Goal: Transaction & Acquisition: Purchase product/service

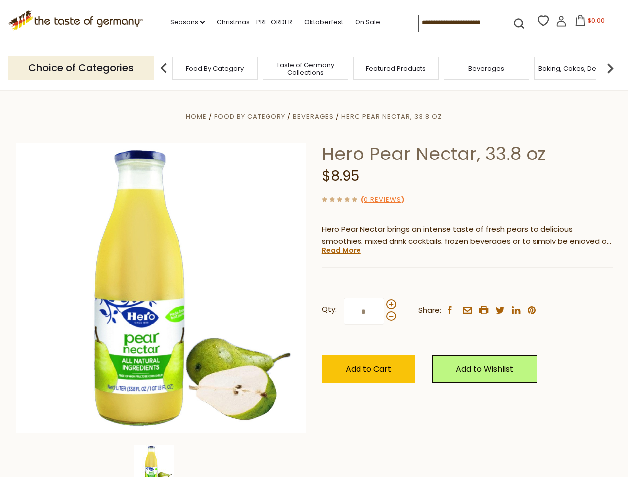
click at [314, 239] on div "Home Food By Category [GEOGRAPHIC_DATA] Hero Pear Nectar, 33.8 oz Hero Pear Nec…" at bounding box center [313, 301] width 611 height 383
click at [183, 22] on link "Seasons dropdown_arrow" at bounding box center [187, 22] width 35 height 11
click at [587, 23] on span "$0.00" at bounding box center [595, 20] width 17 height 8
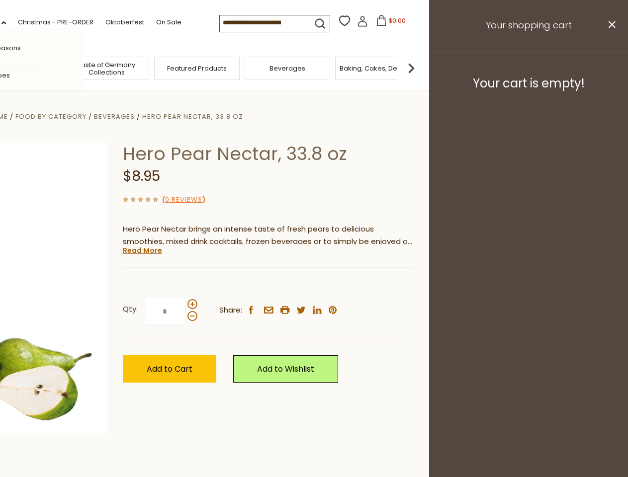
click at [84, 68] on div "All Seasons Recipes Game Day [DATE] [DATE] [DATE][PERSON_NAME] [DATE] Springfes…" at bounding box center [27, 238] width 113 height 421
click at [610, 68] on footer "Your cart is empty!" at bounding box center [528, 83] width 199 height 64
click at [314, 284] on div "Qty: * Share: facebook email printer twitter linkedin pinterest" at bounding box center [268, 312] width 291 height 58
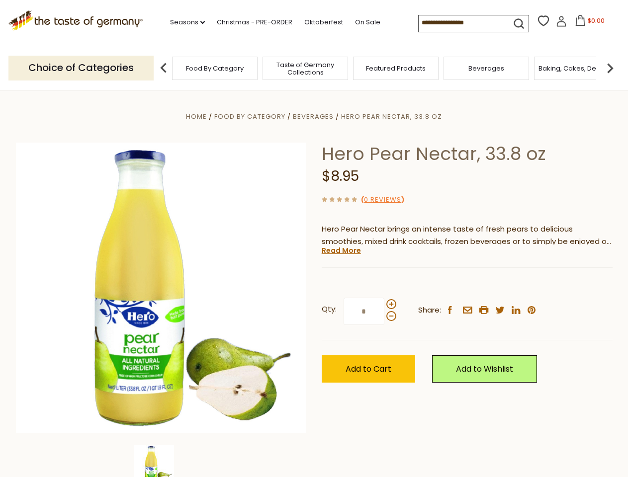
click at [161, 461] on div "Home Food By Category [GEOGRAPHIC_DATA] Hero Pear Nectar, 33.8 oz Hero Pear Nec…" at bounding box center [313, 301] width 611 height 383
click at [161, 461] on img at bounding box center [154, 465] width 40 height 40
click at [340, 250] on link "Read More" at bounding box center [340, 250] width 39 height 10
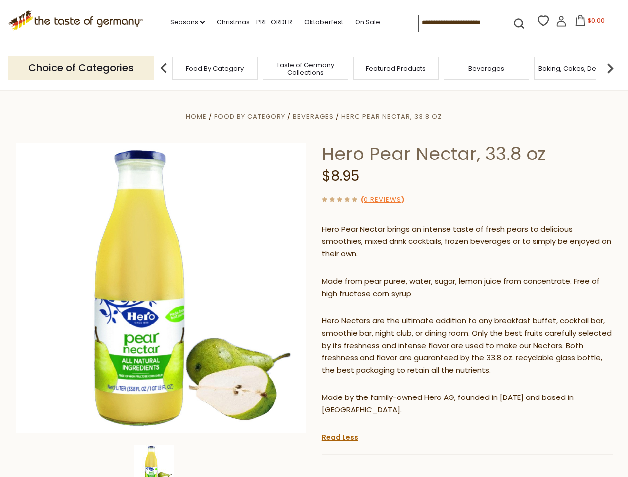
click at [391, 315] on p "Hero Nectars are the ultimate addition to any breakfast buffet, cocktail bar, s…" at bounding box center [466, 346] width 291 height 62
